Goal: Information Seeking & Learning: Compare options

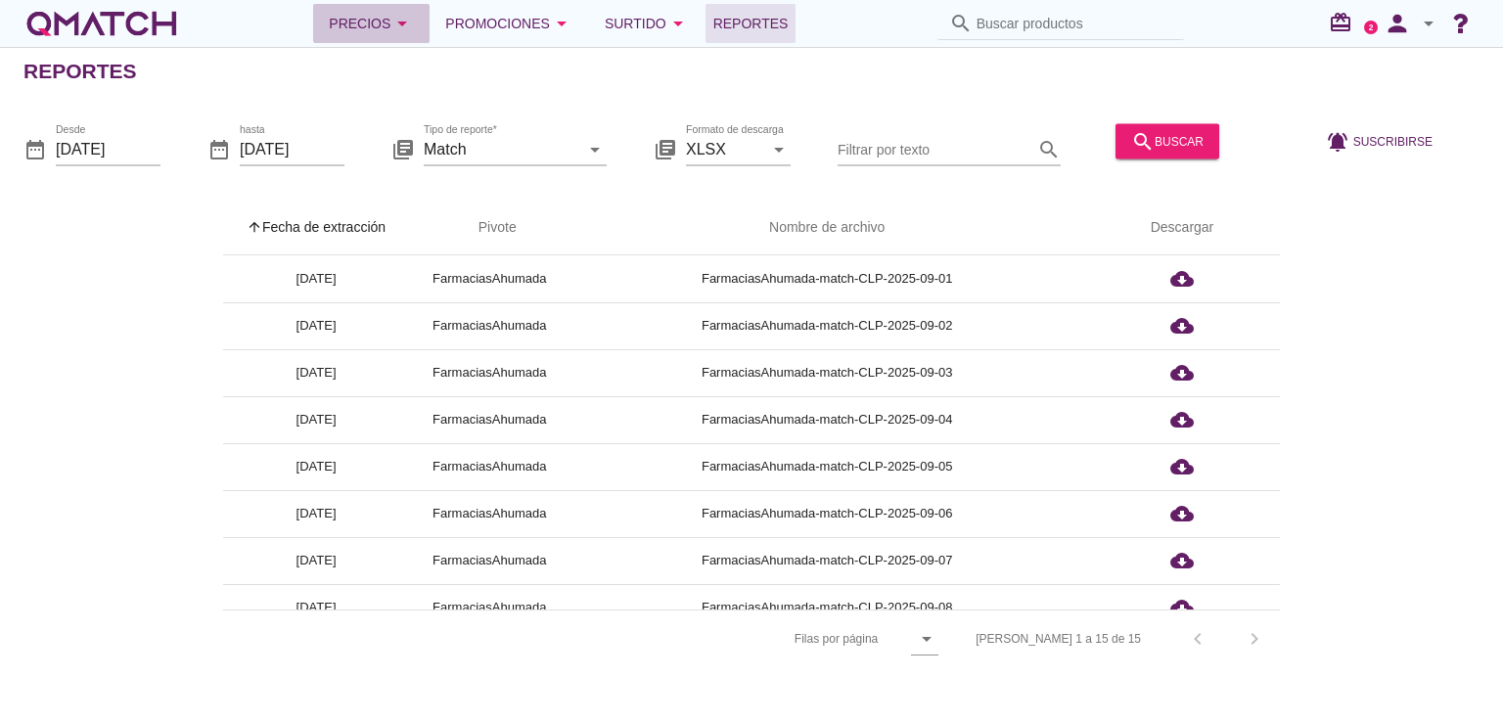
click at [376, 21] on div "Precios arrow_drop_down" at bounding box center [371, 23] width 85 height 23
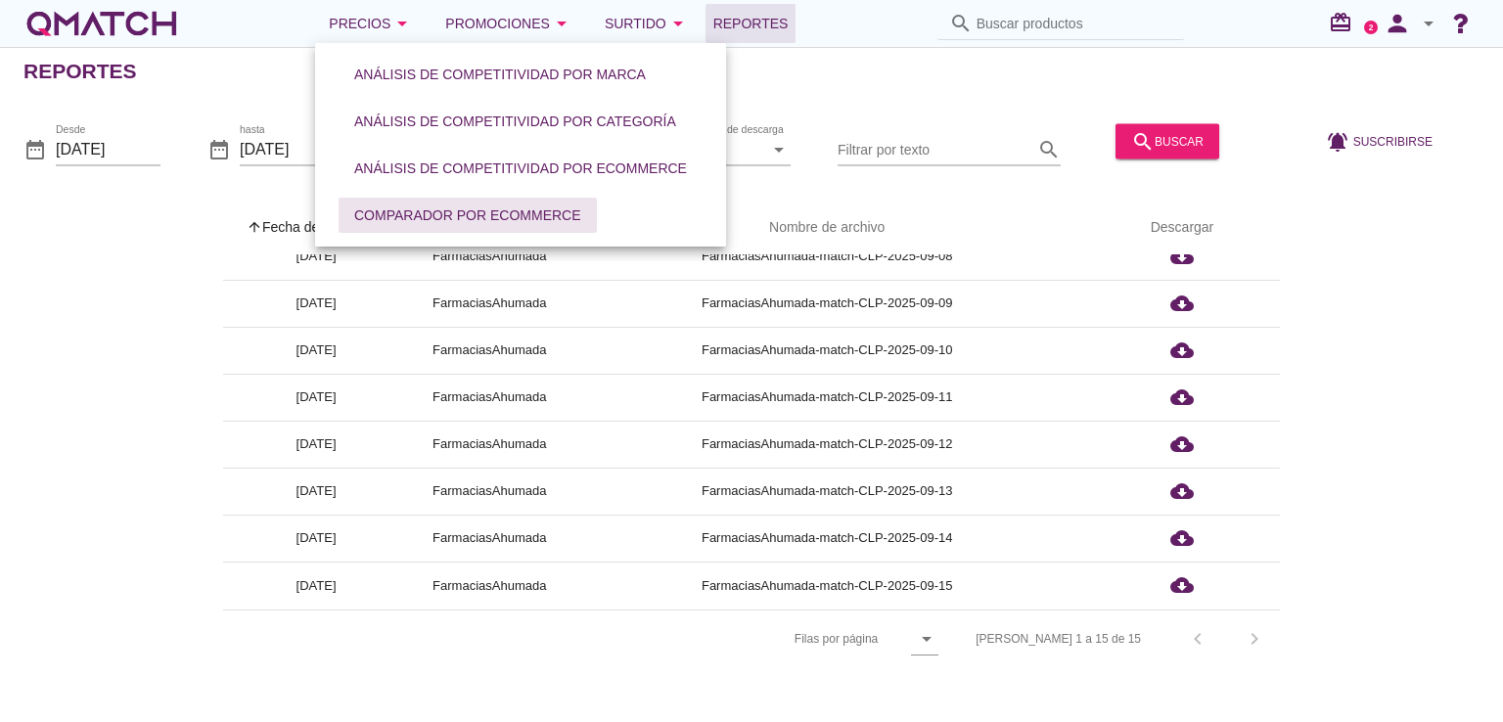
click at [426, 218] on div "Comparador por eCommerce" at bounding box center [467, 215] width 227 height 21
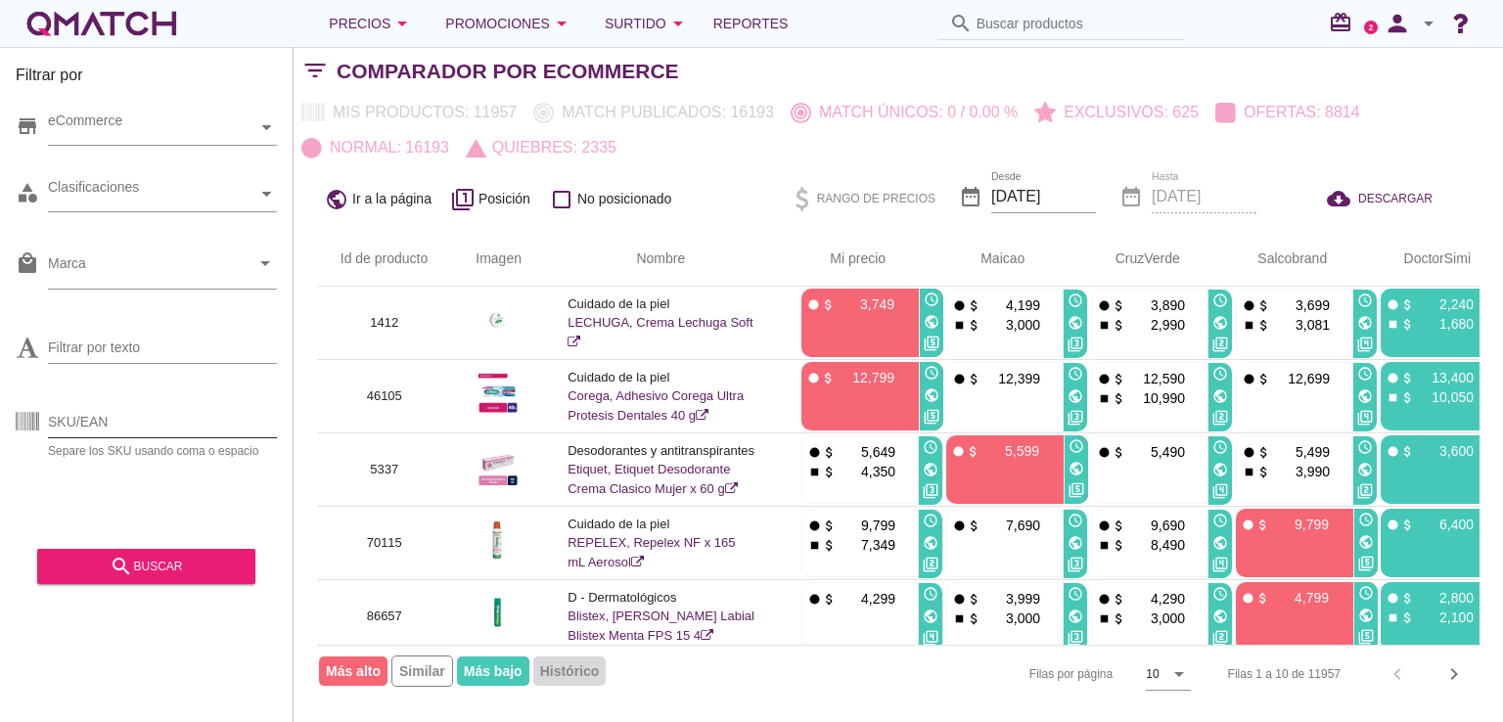
click at [114, 417] on input "SKU/EAN" at bounding box center [162, 421] width 229 height 31
paste input "64772"
click at [135, 564] on div "search buscar" at bounding box center [146, 566] width 187 height 23
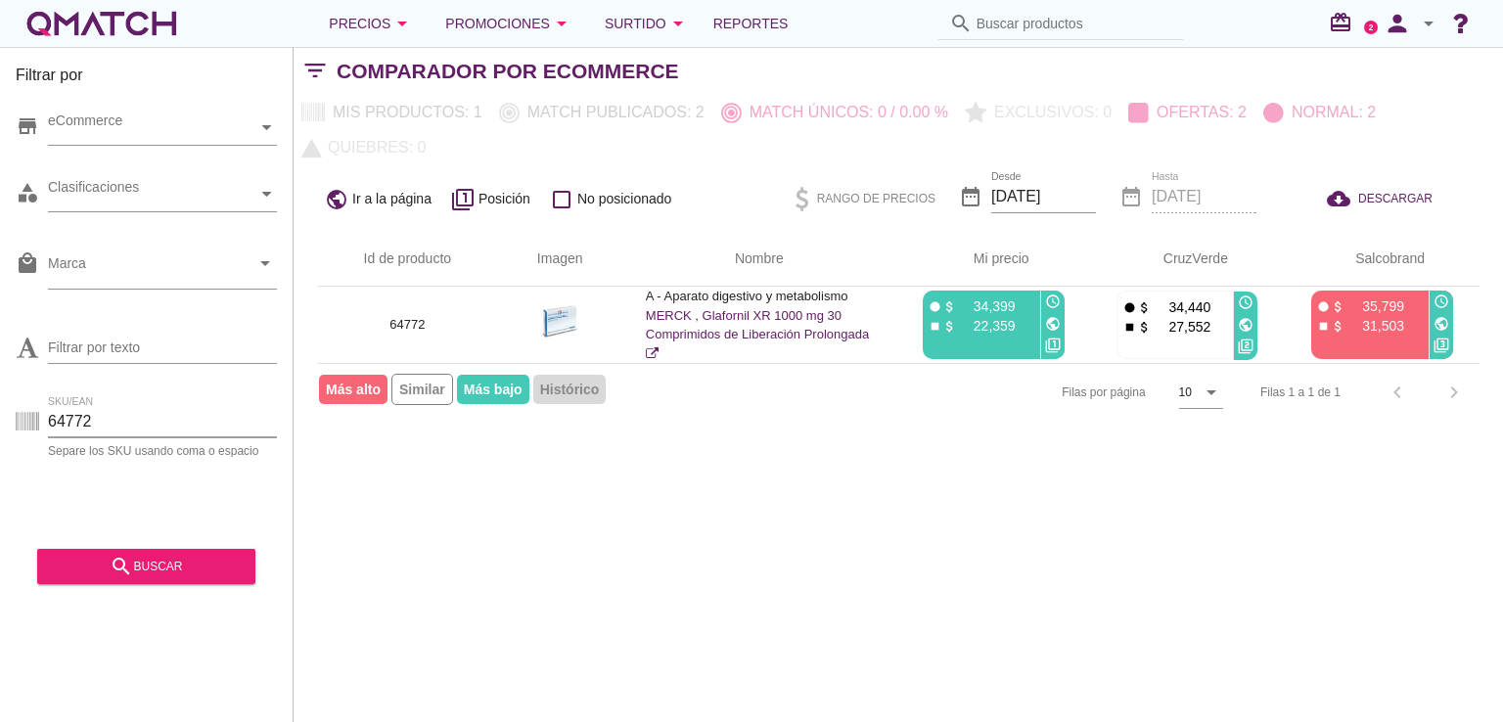
drag, startPoint x: 121, startPoint y: 427, endPoint x: 0, endPoint y: 422, distance: 121.4
click at [0, 422] on div "Filtrar por store eCommerce category Clasificaciones local_mall Marca arrow_dro…" at bounding box center [147, 384] width 294 height 675
paste input "9376"
click at [176, 567] on div "search buscar" at bounding box center [146, 566] width 187 height 23
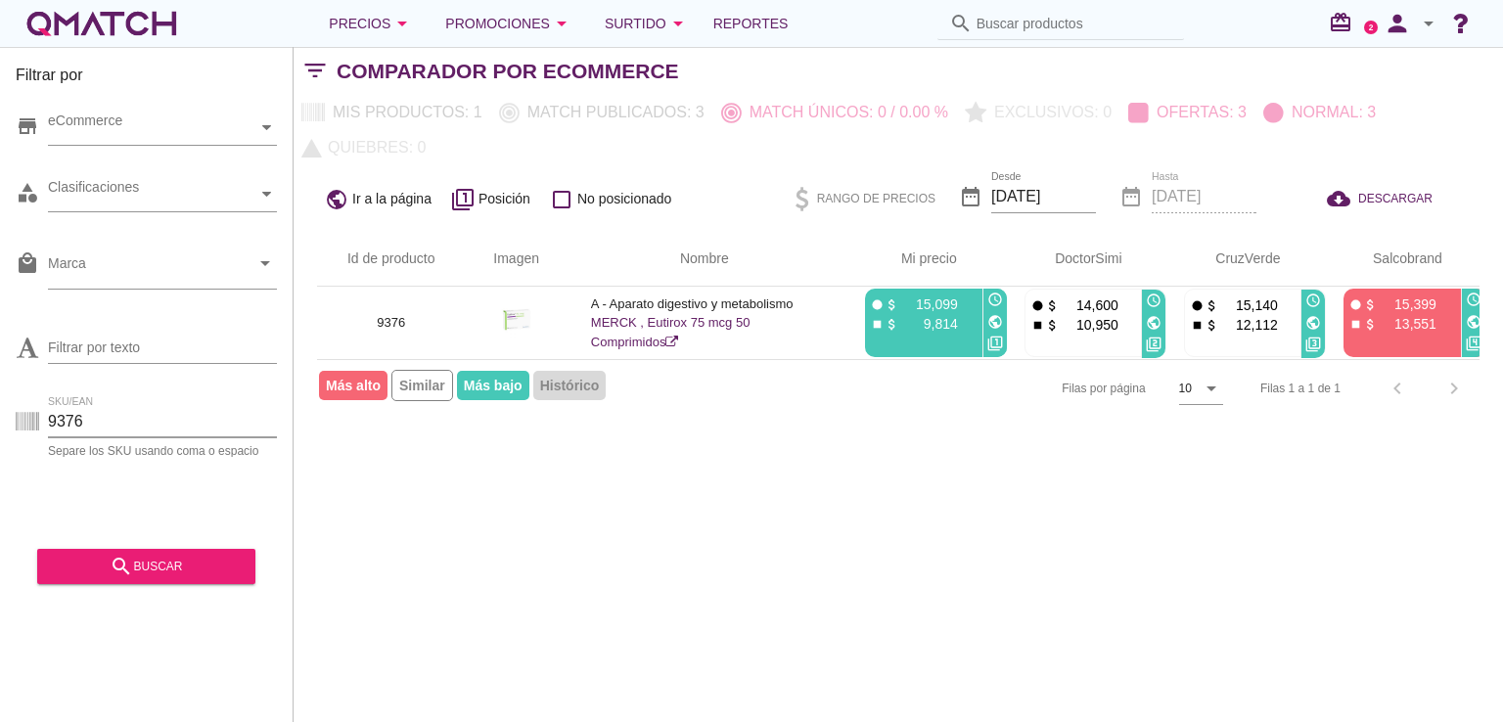
drag, startPoint x: 98, startPoint y: 428, endPoint x: 4, endPoint y: 428, distance: 93.9
click at [4, 428] on div "Filtrar por store eCommerce category Clasificaciones local_mall Marca arrow_dro…" at bounding box center [147, 384] width 294 height 675
paste input "49722"
click at [129, 570] on icon "search" at bounding box center [121, 566] width 23 height 23
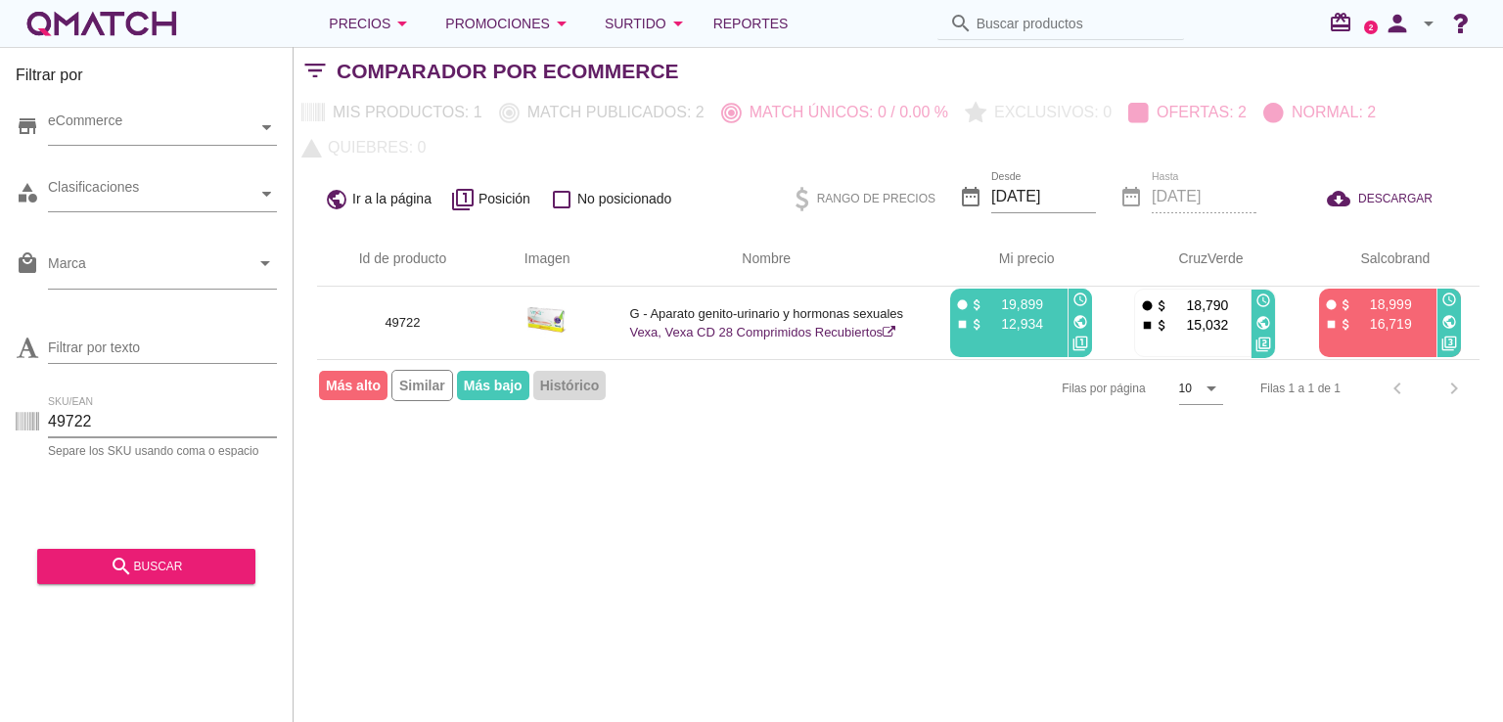
drag, startPoint x: 109, startPoint y: 420, endPoint x: 12, endPoint y: 416, distance: 97.0
click at [0, 416] on div "Filtrar por store eCommerce category Clasificaciones local_mall Marca arrow_dro…" at bounding box center [147, 384] width 294 height 675
paste input "8828"
click at [180, 584] on div "Filtrar por store eCommerce category Clasificaciones local_mall Marca arrow_dro…" at bounding box center [147, 384] width 294 height 675
click at [177, 570] on div "search buscar" at bounding box center [146, 566] width 187 height 23
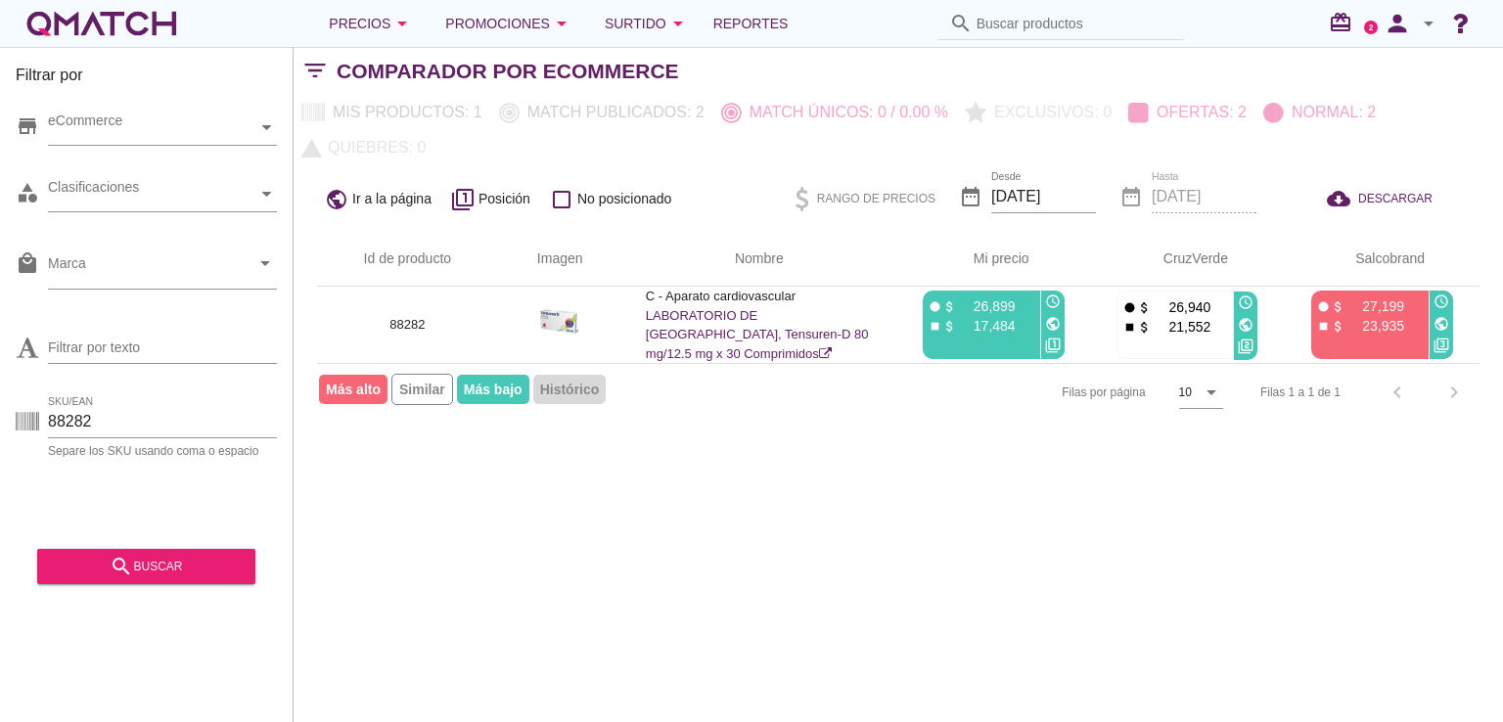
drag, startPoint x: 112, startPoint y: 420, endPoint x: 33, endPoint y: 419, distance: 78.3
click at [33, 419] on div "SKU/EAN 88282 Separe los SKU usando [MEDICAL_DATA] o espacio" at bounding box center [146, 425] width 261 height 63
paste input "92073"
click at [147, 557] on div "search buscar" at bounding box center [146, 566] width 187 height 23
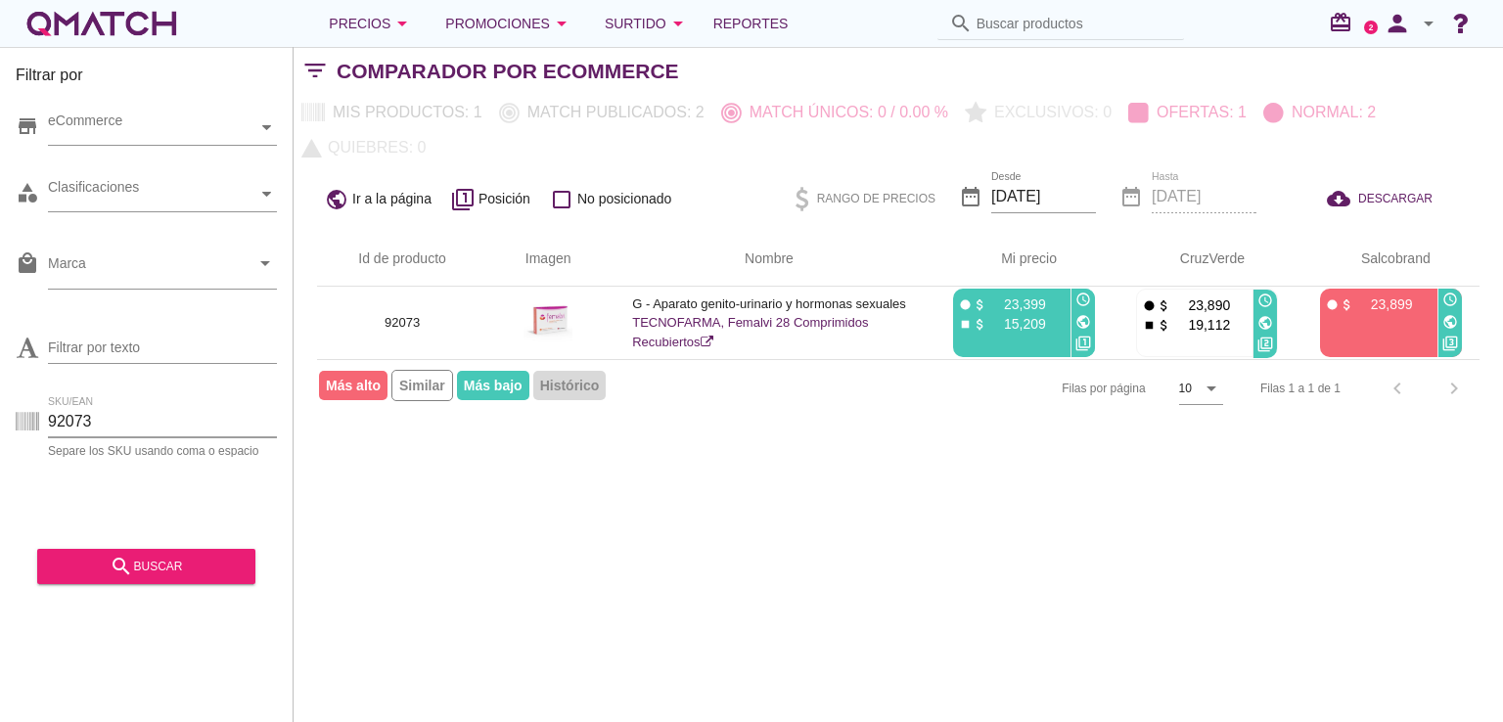
drag, startPoint x: 98, startPoint y: 416, endPoint x: 25, endPoint y: 416, distance: 72.4
click at [25, 416] on div "SKU/EAN 92073 Separe los SKU usando [MEDICAL_DATA] o espacio" at bounding box center [146, 425] width 261 height 63
paste input "82704"
click at [129, 566] on icon "search" at bounding box center [121, 566] width 23 height 23
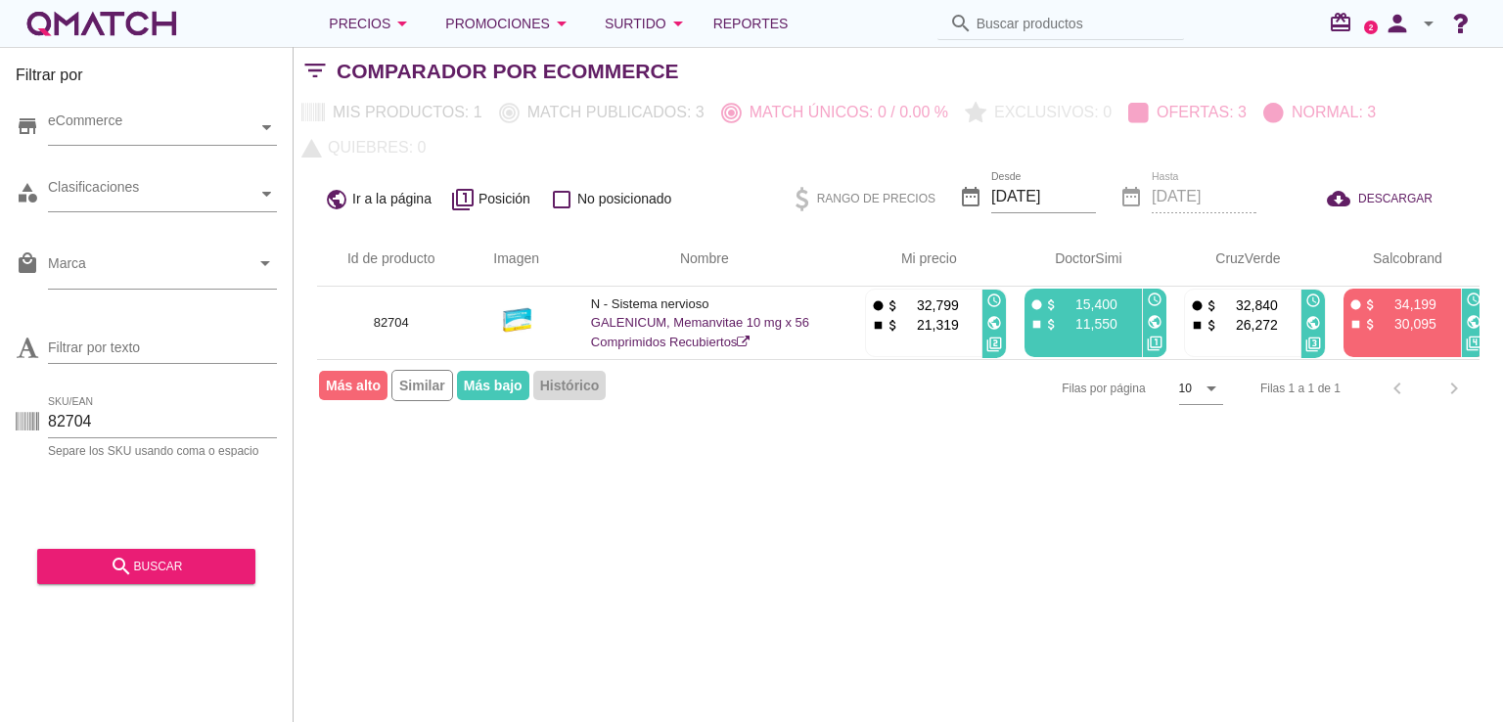
drag, startPoint x: 83, startPoint y: 424, endPoint x: 27, endPoint y: 427, distance: 55.9
click at [27, 427] on div "SKU/EAN 82704 Separe los SKU usando [MEDICAL_DATA] o espacio" at bounding box center [146, 425] width 261 height 63
paste input "91672"
click at [166, 569] on div "search buscar" at bounding box center [146, 566] width 187 height 23
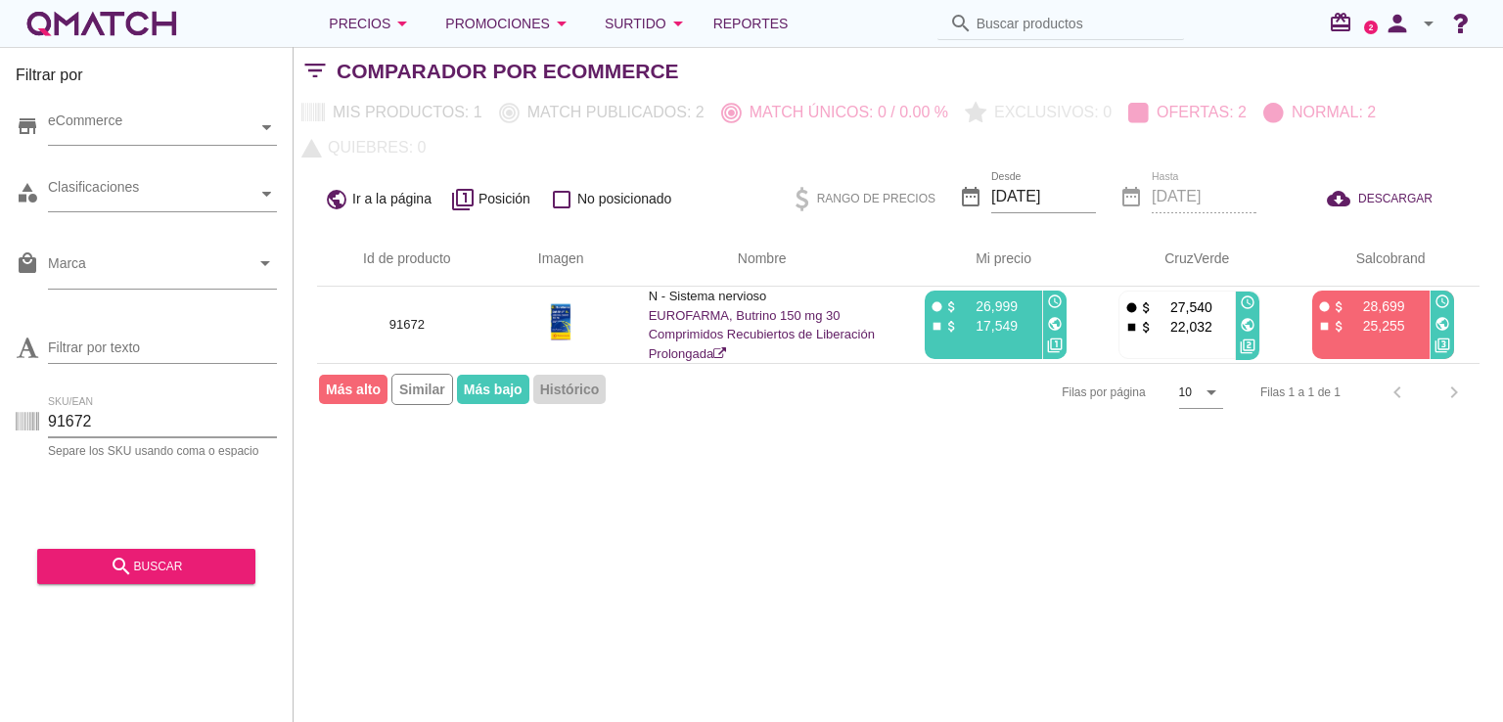
drag, startPoint x: 104, startPoint y: 427, endPoint x: 18, endPoint y: 427, distance: 86.1
click at [18, 427] on div "SKU/EAN 91672 Separe los SKU usando [MEDICAL_DATA] o espacio" at bounding box center [146, 425] width 261 height 63
paste input "49246"
click at [159, 553] on button "search buscar" at bounding box center [146, 566] width 218 height 35
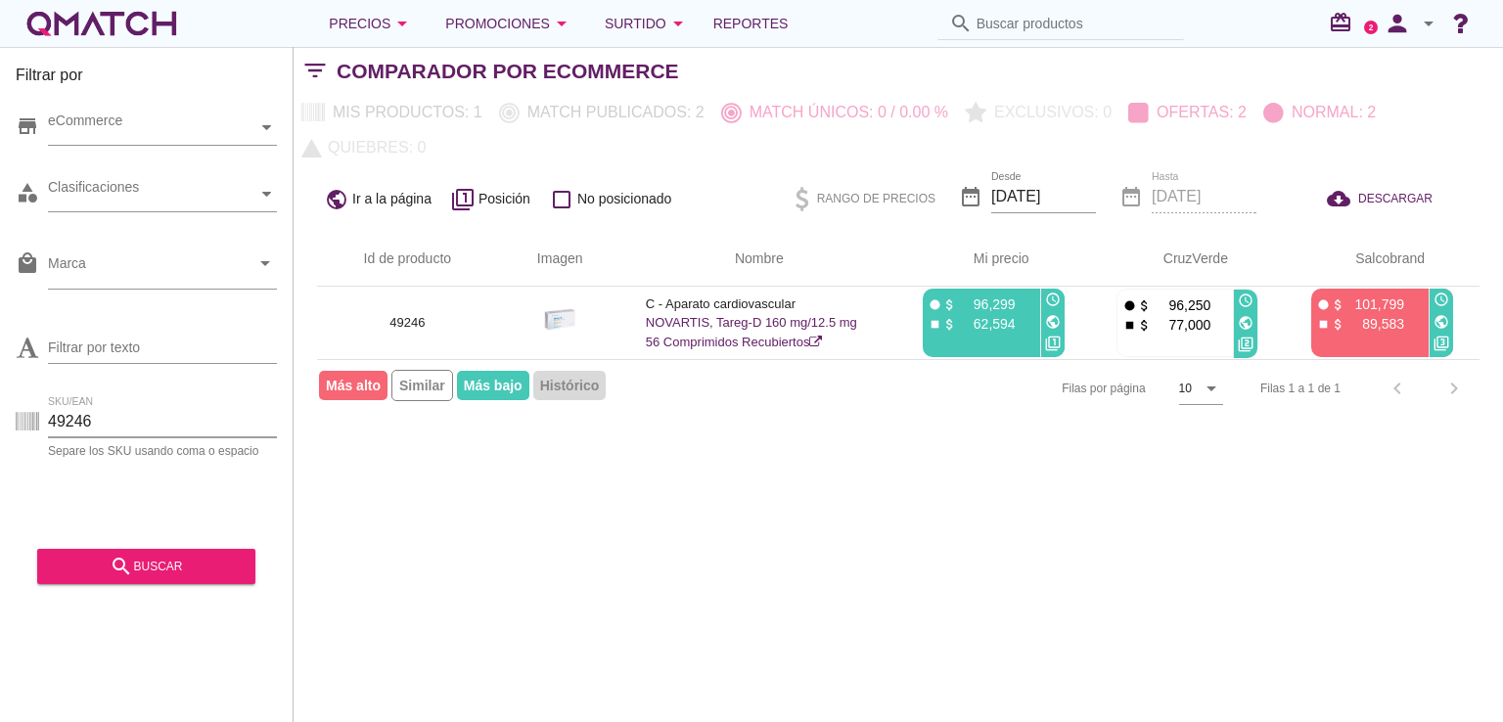
drag, startPoint x: 155, startPoint y: 429, endPoint x: 23, endPoint y: 429, distance: 131.1
click at [23, 429] on div "SKU/EAN 49246 Separe los SKU usando [MEDICAL_DATA] o espacio" at bounding box center [146, 425] width 261 height 63
paste input "89273"
click at [155, 568] on div "search buscar" at bounding box center [146, 566] width 187 height 23
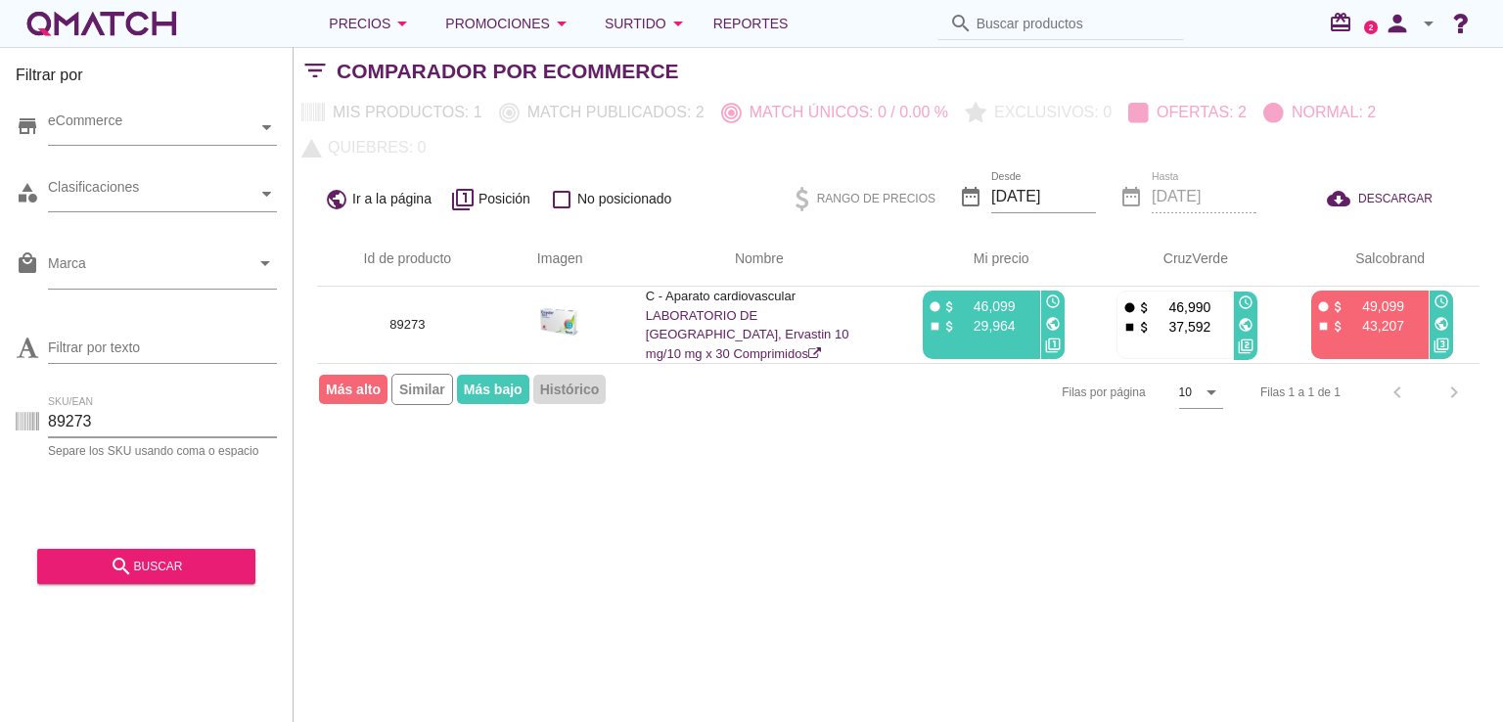
click at [32, 420] on div "SKU/EAN 89273 Separe los SKU usando [MEDICAL_DATA] o espacio" at bounding box center [146, 425] width 261 height 63
paste input "9468"
type input "94683"
click at [137, 564] on div "search buscar" at bounding box center [146, 566] width 187 height 23
